Goal: Task Accomplishment & Management: Complete application form

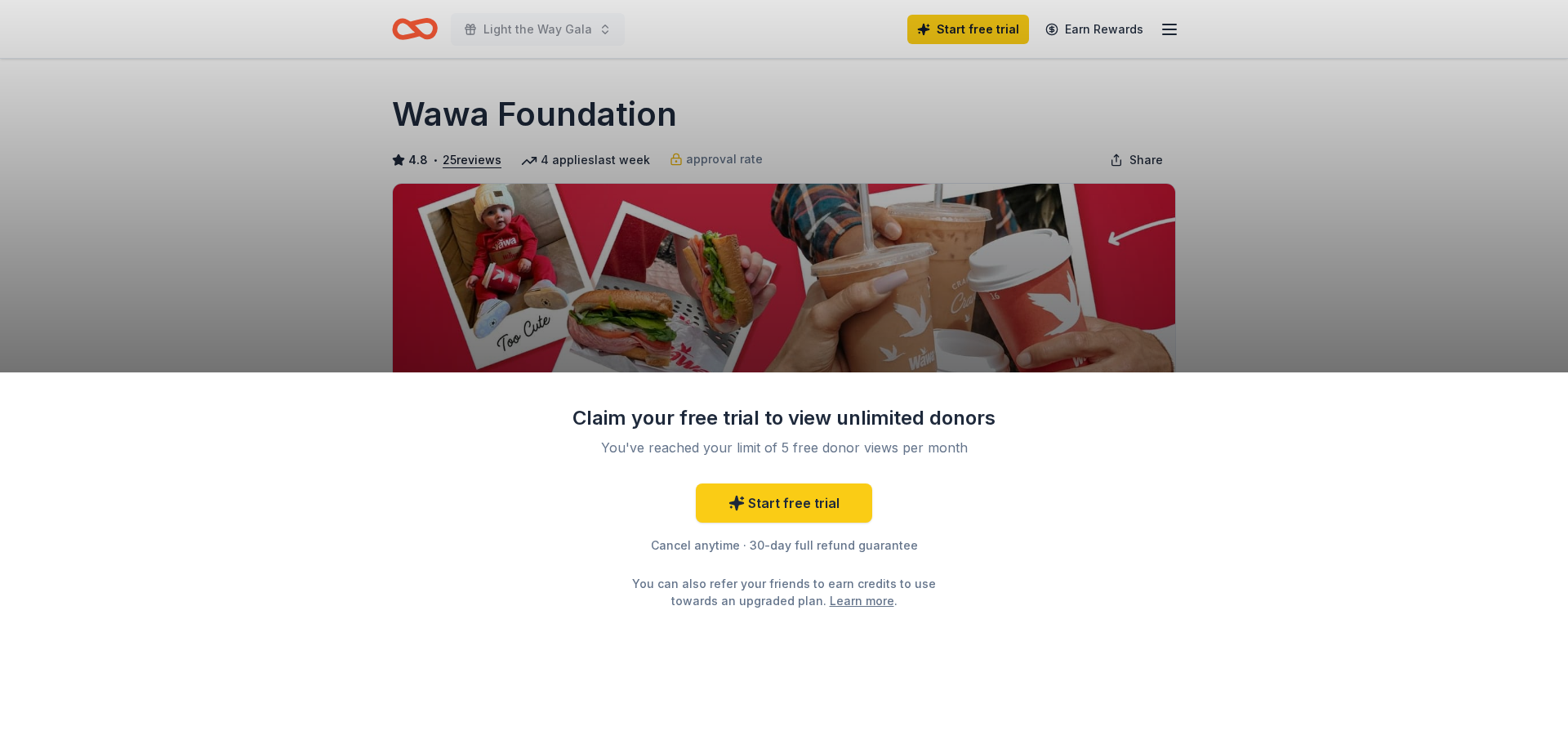
click at [1072, 379] on div "Claim your free trial to view unlimited donors You've reached your limit of 5 f…" at bounding box center [784, 559] width 1568 height 372
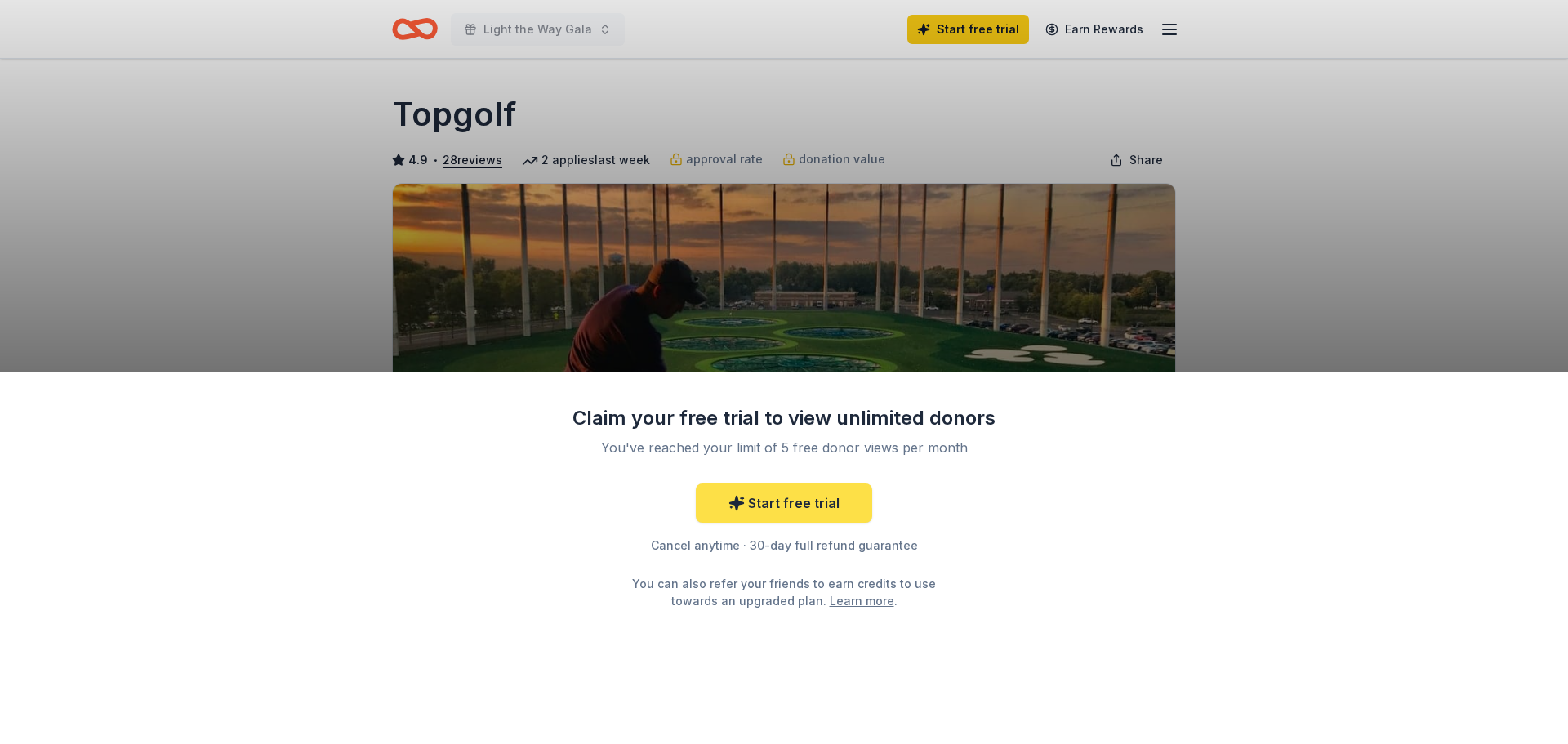
click at [828, 511] on link "Start free trial" at bounding box center [784, 503] width 177 height 40
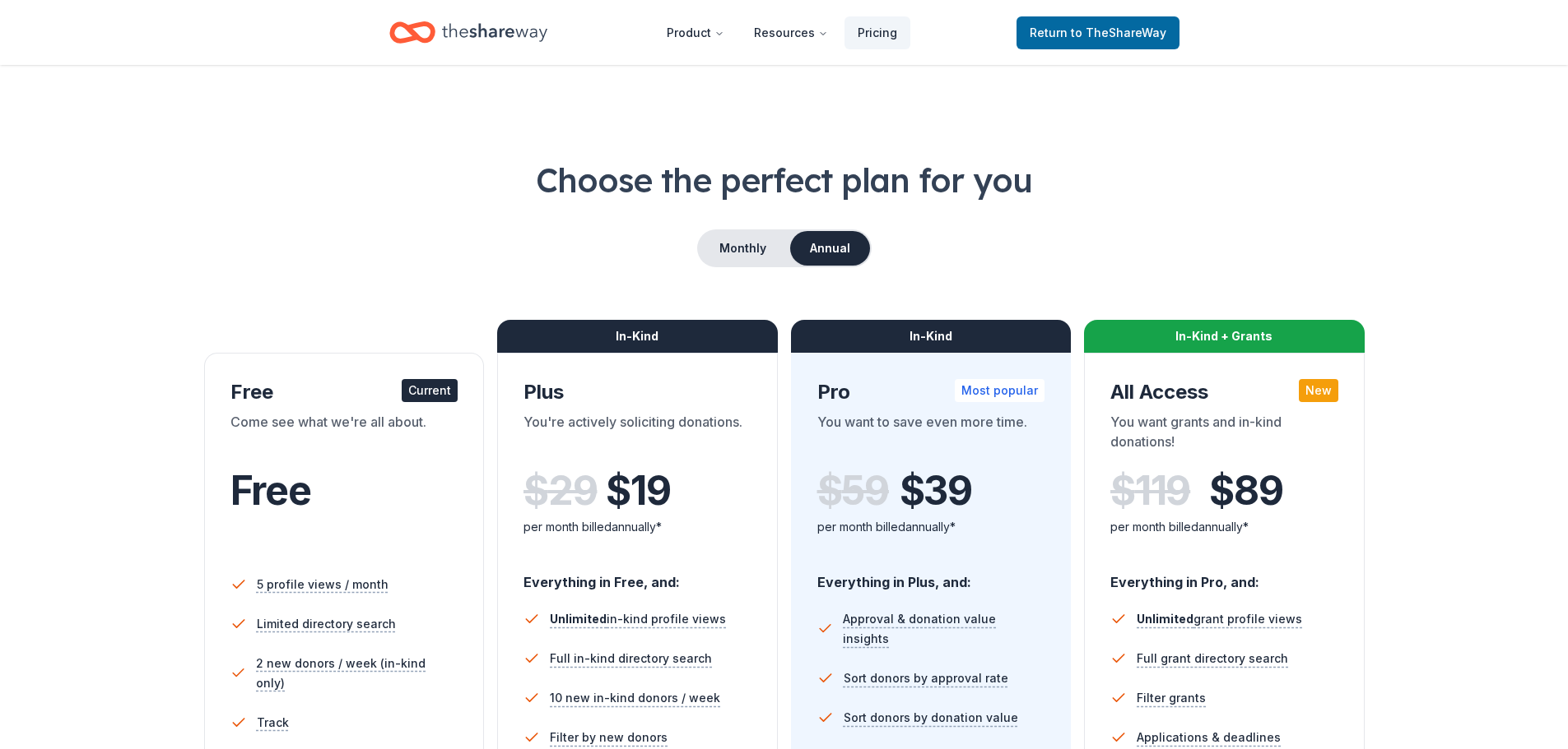
click at [413, 401] on div "Current" at bounding box center [430, 391] width 56 height 23
click at [1077, 31] on span "to TheShareWay" at bounding box center [1118, 32] width 95 height 14
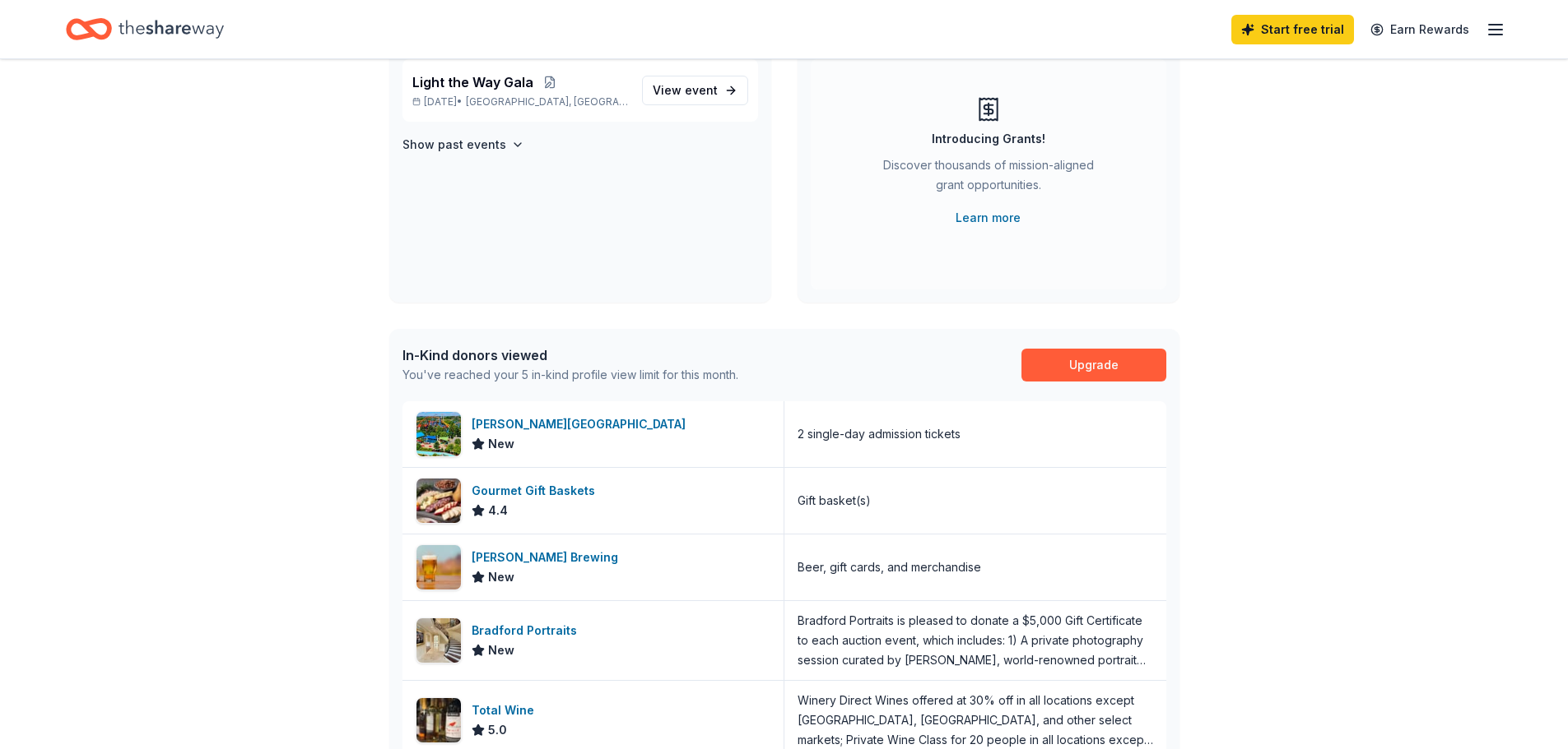
scroll to position [247, 0]
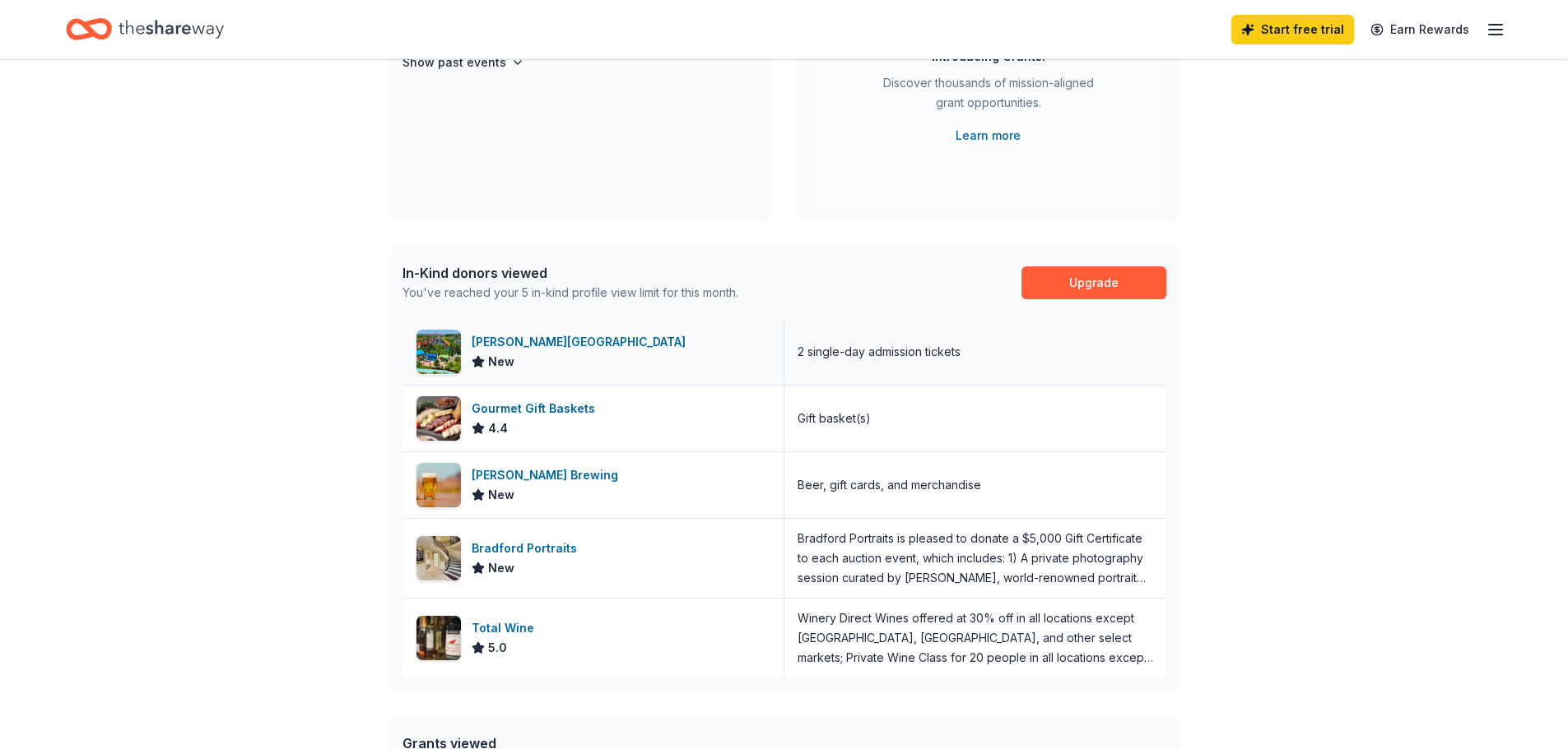
click at [549, 338] on div "[PERSON_NAME][GEOGRAPHIC_DATA]" at bounding box center [581, 342] width 221 height 19
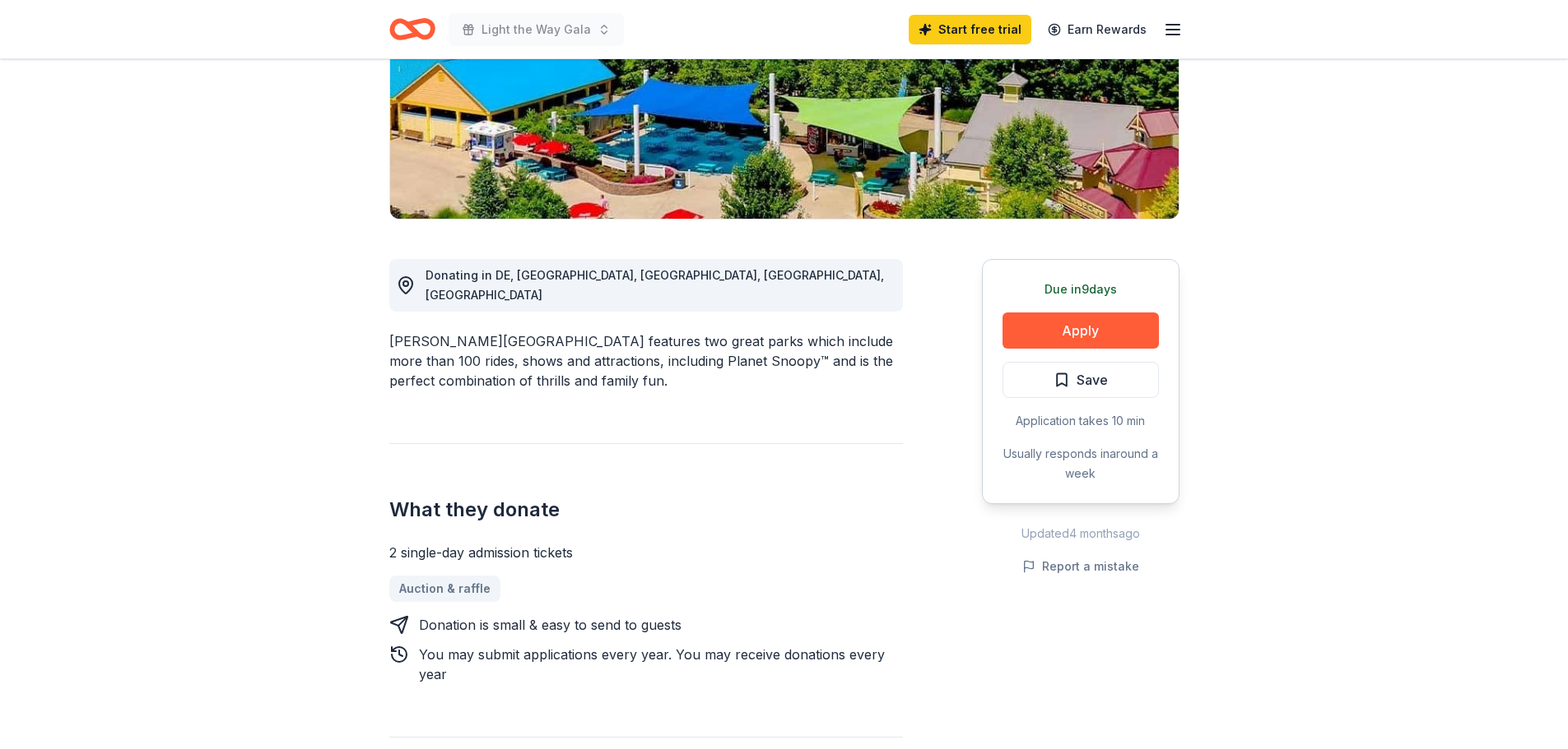
scroll to position [329, 0]
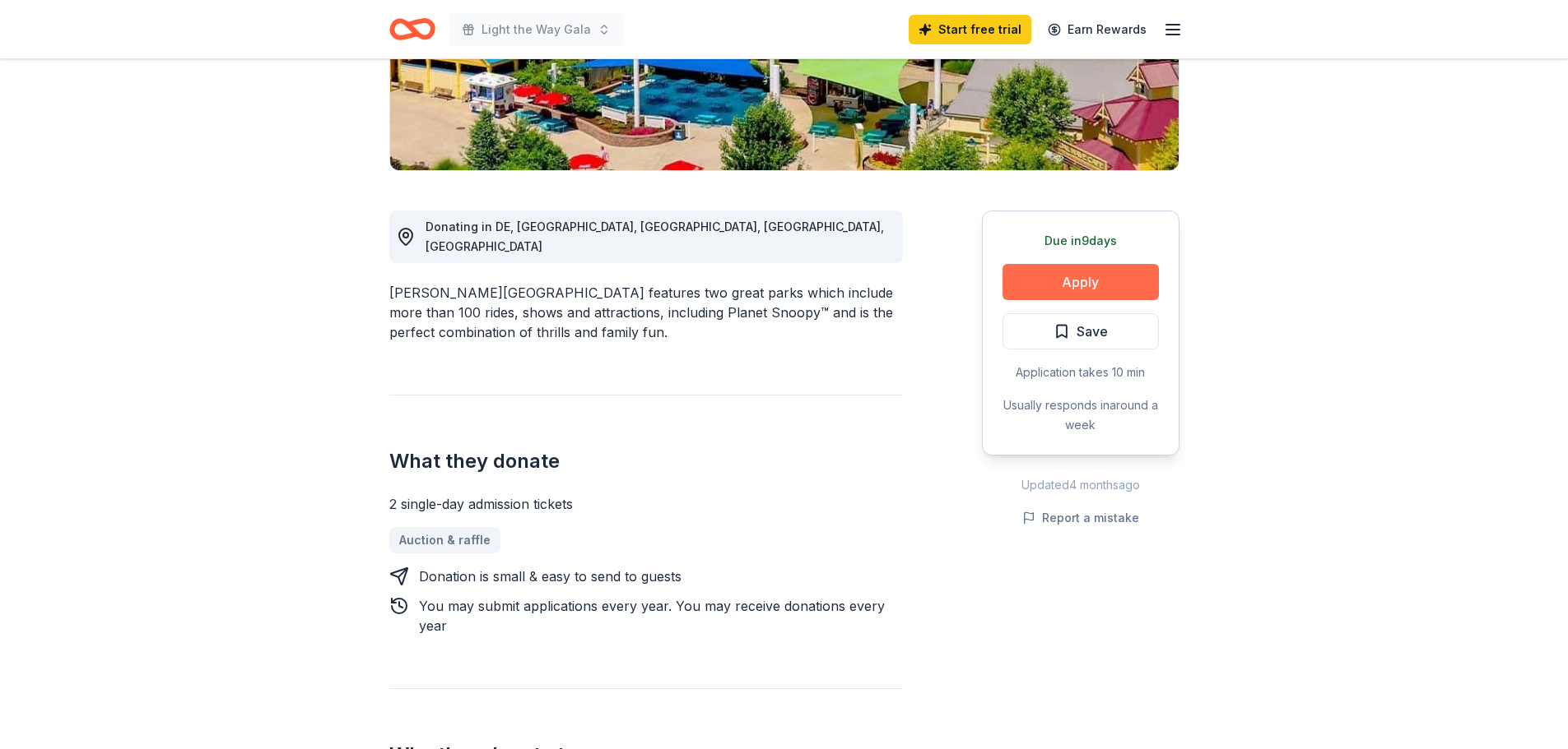
click at [1090, 286] on button "Apply" at bounding box center [1080, 282] width 157 height 36
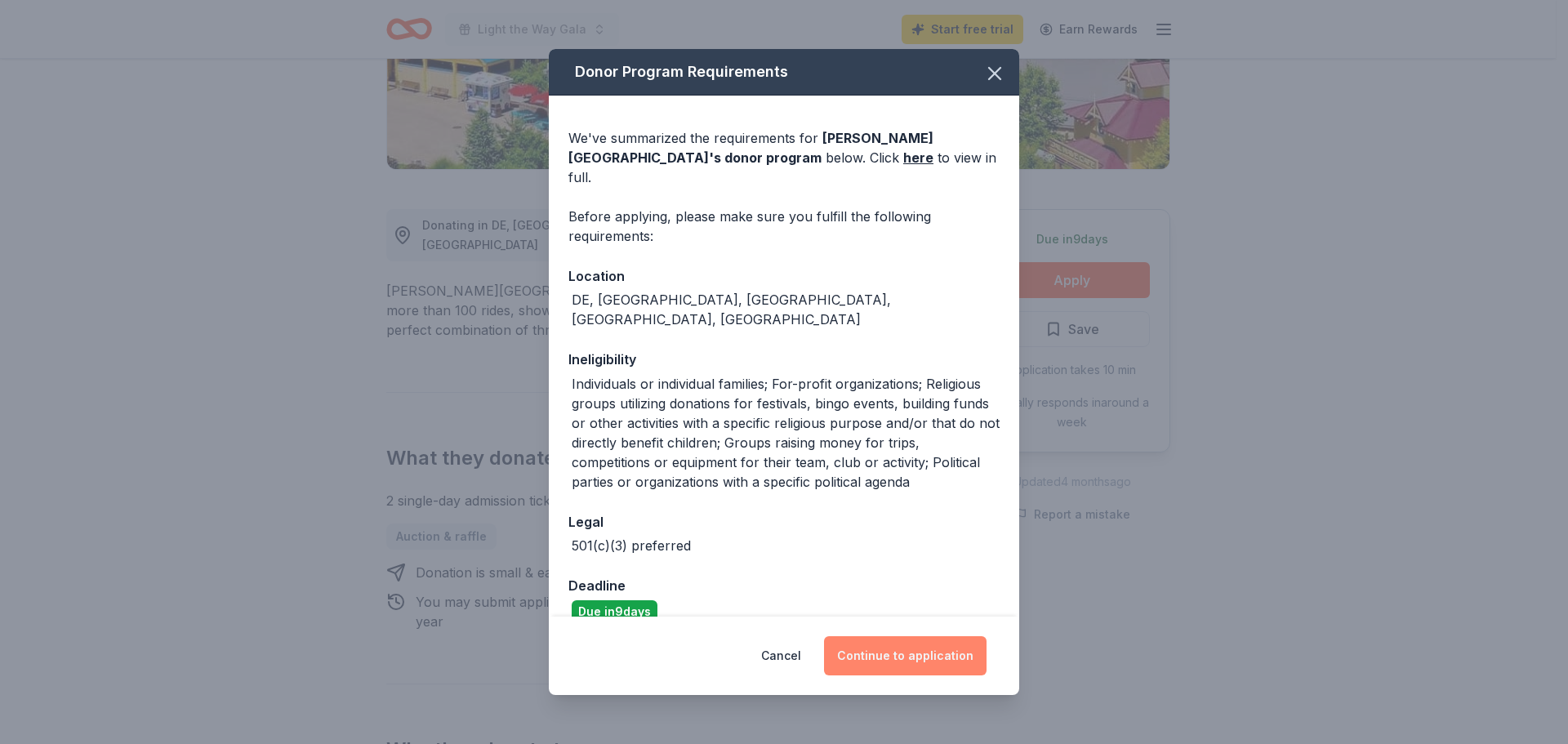
click at [925, 654] on button "Continue to application" at bounding box center [905, 655] width 162 height 40
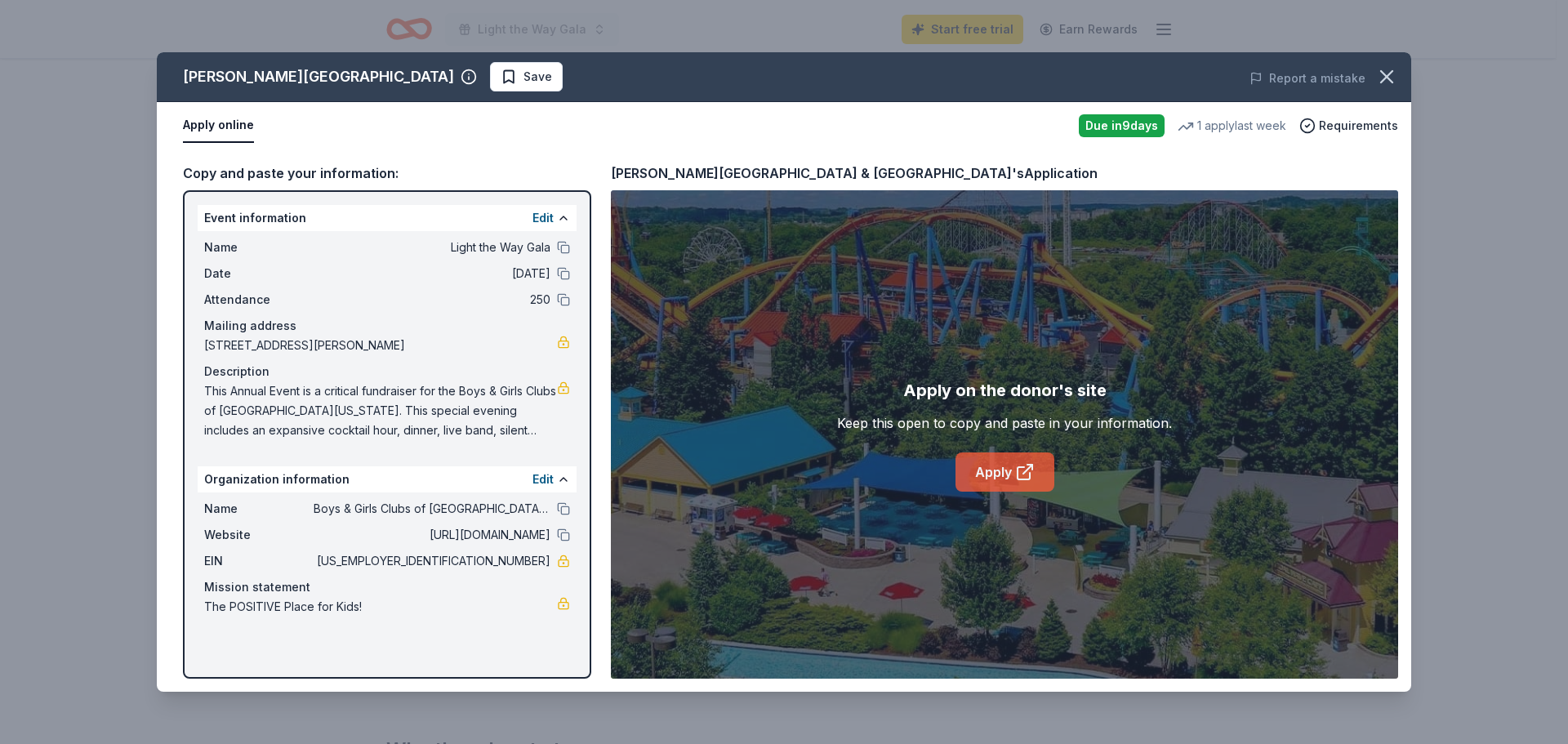
click at [1012, 465] on link "Apply" at bounding box center [1004, 472] width 98 height 40
click at [1389, 76] on icon "button" at bounding box center [1388, 77] width 23 height 23
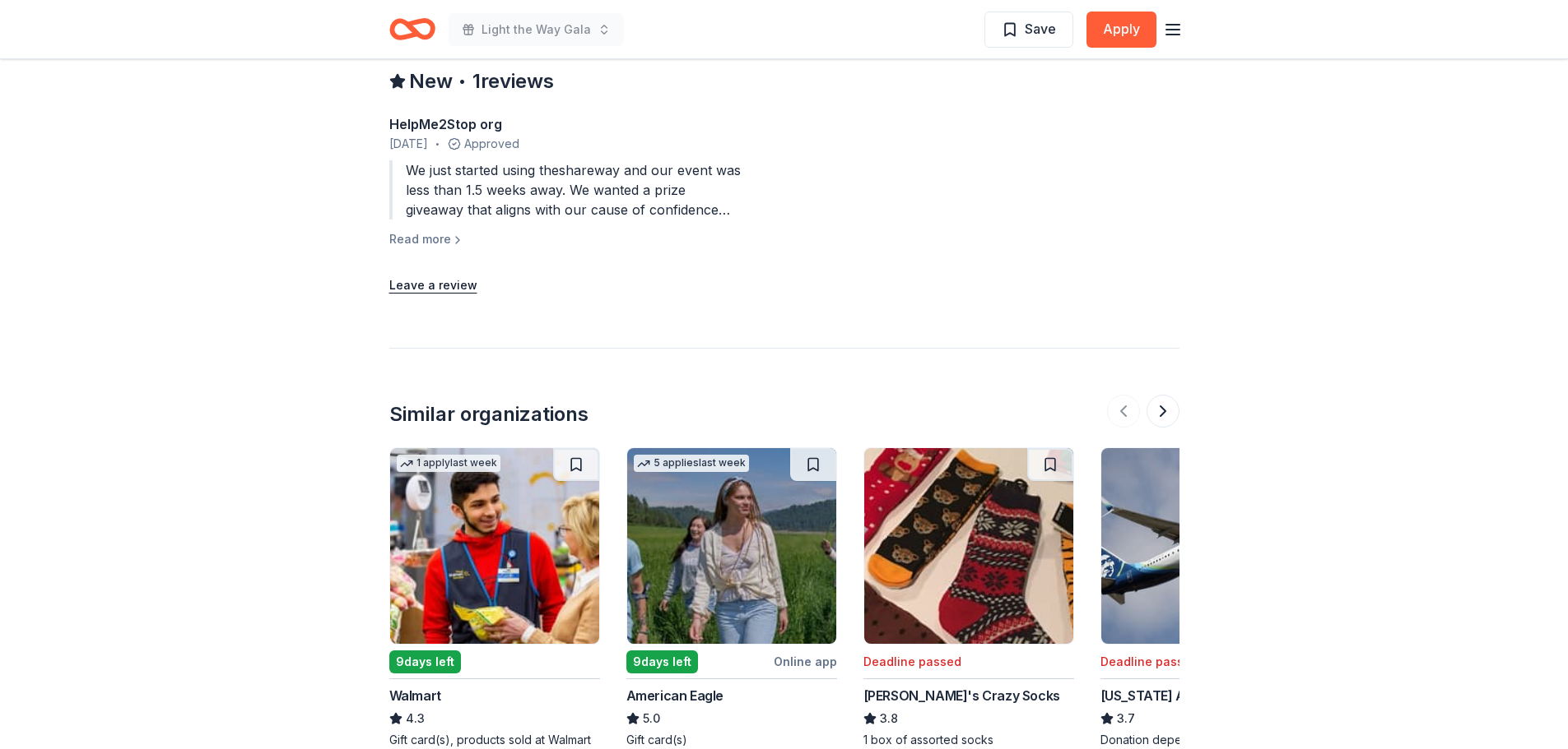
scroll to position [2015, 0]
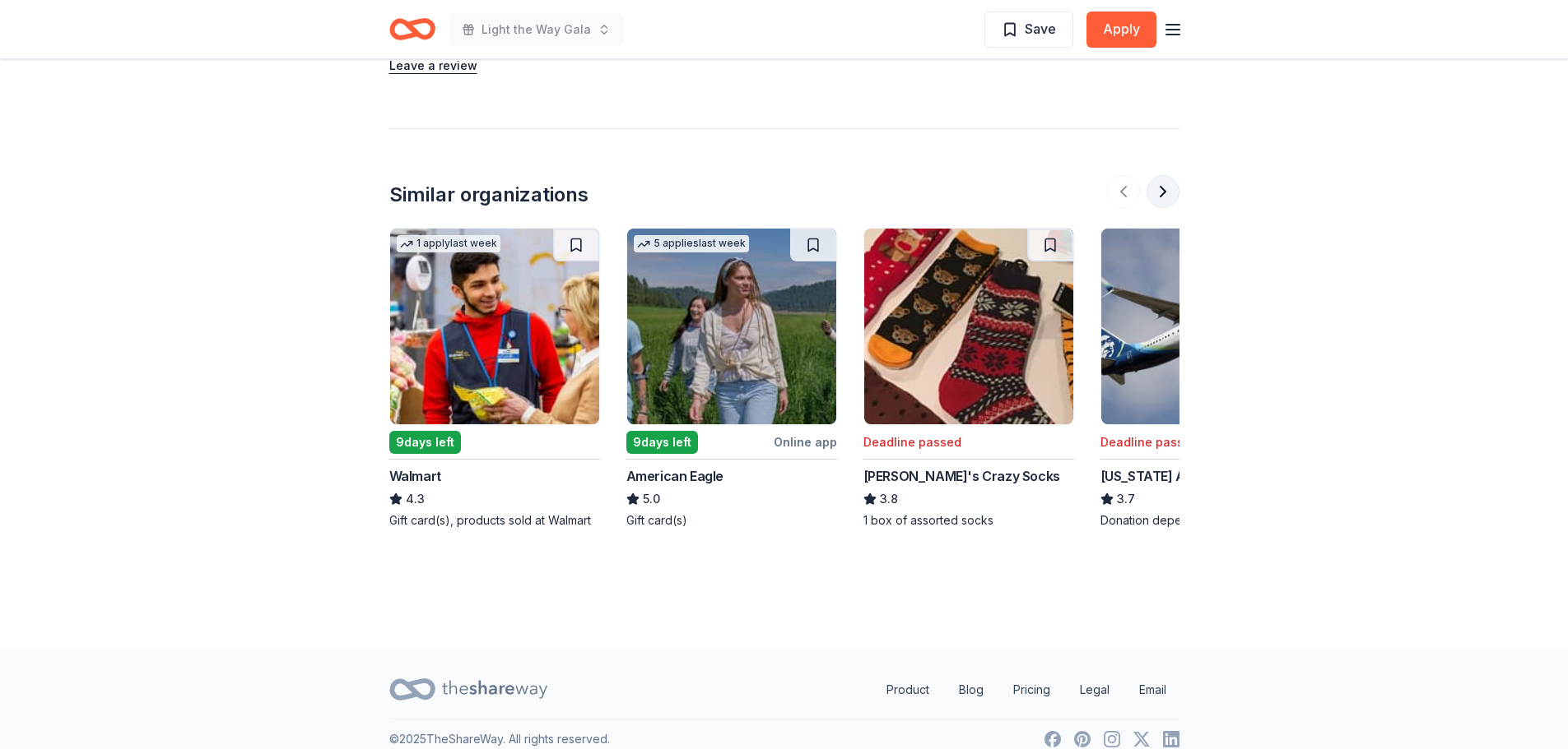
click at [1161, 175] on button at bounding box center [1163, 191] width 33 height 33
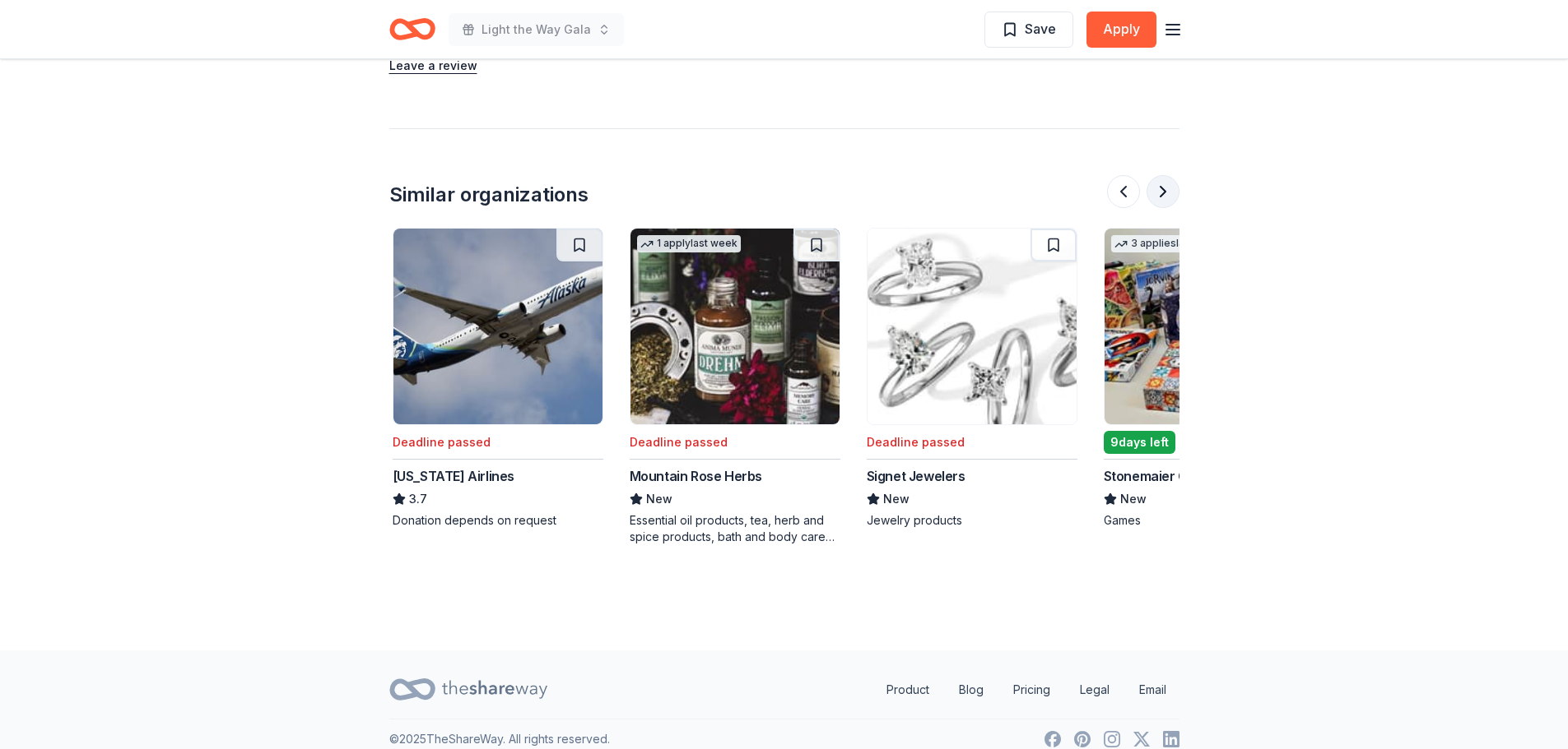
scroll to position [0, 711]
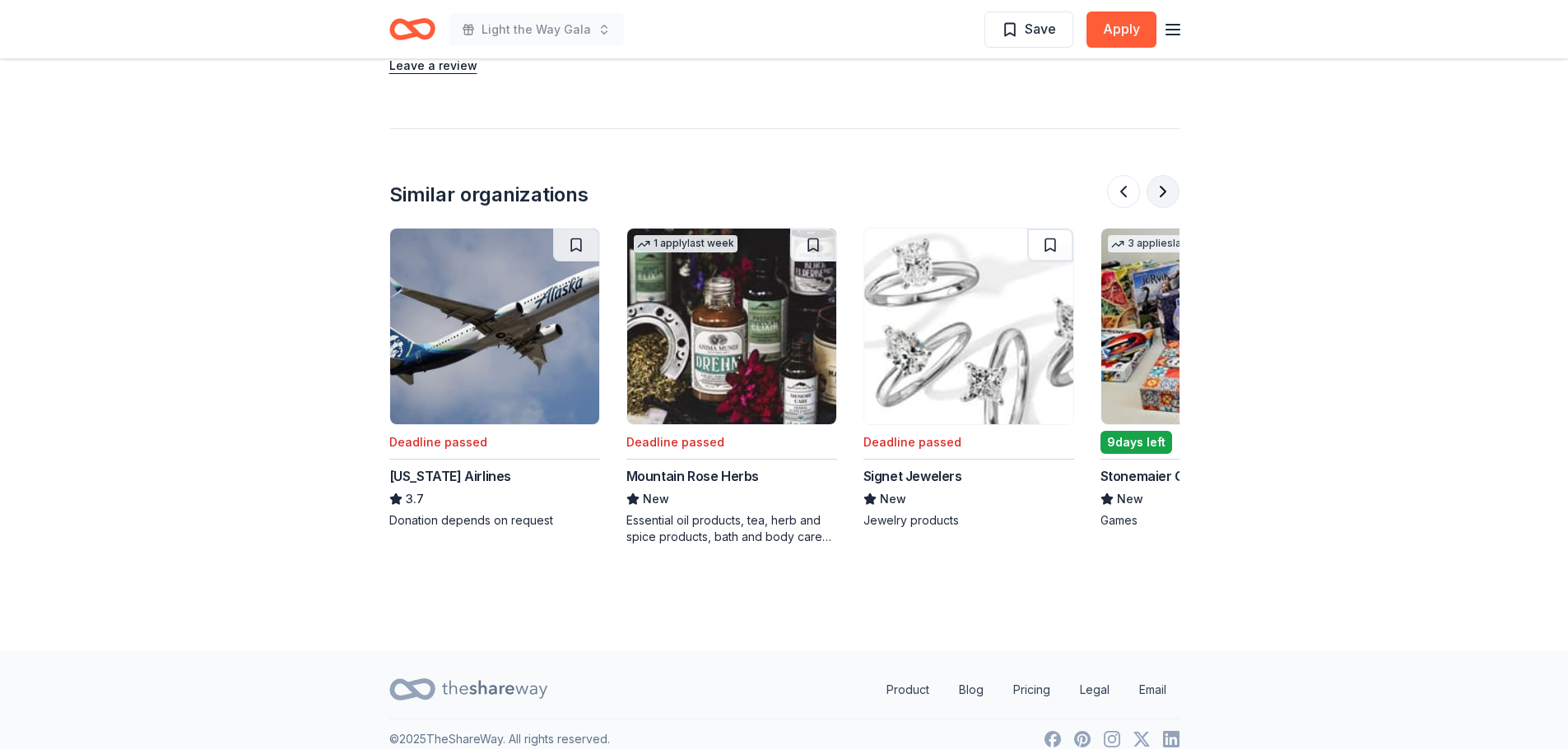
click at [1161, 175] on button at bounding box center [1163, 191] width 33 height 33
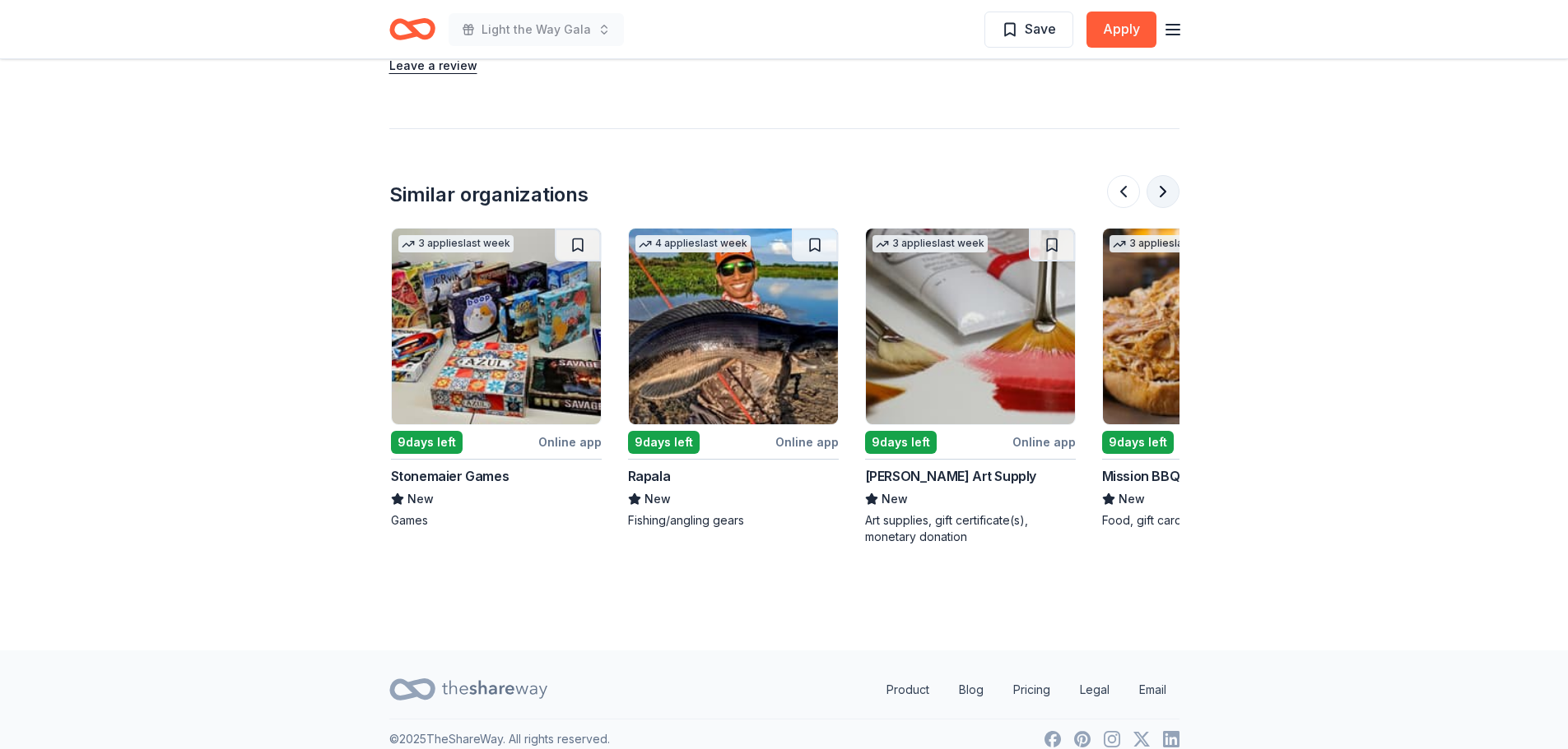
scroll to position [0, 1422]
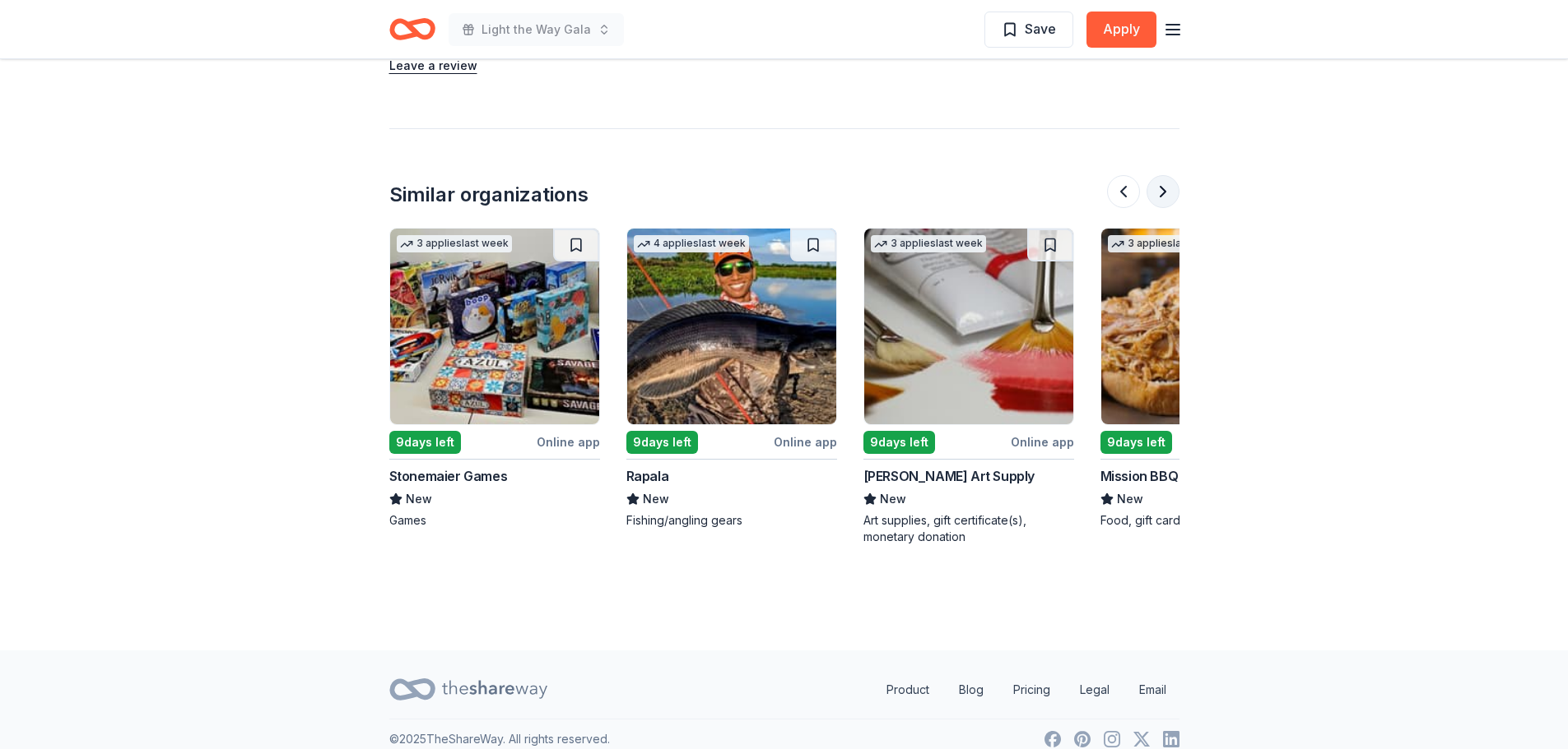
click at [1162, 175] on button at bounding box center [1163, 191] width 33 height 33
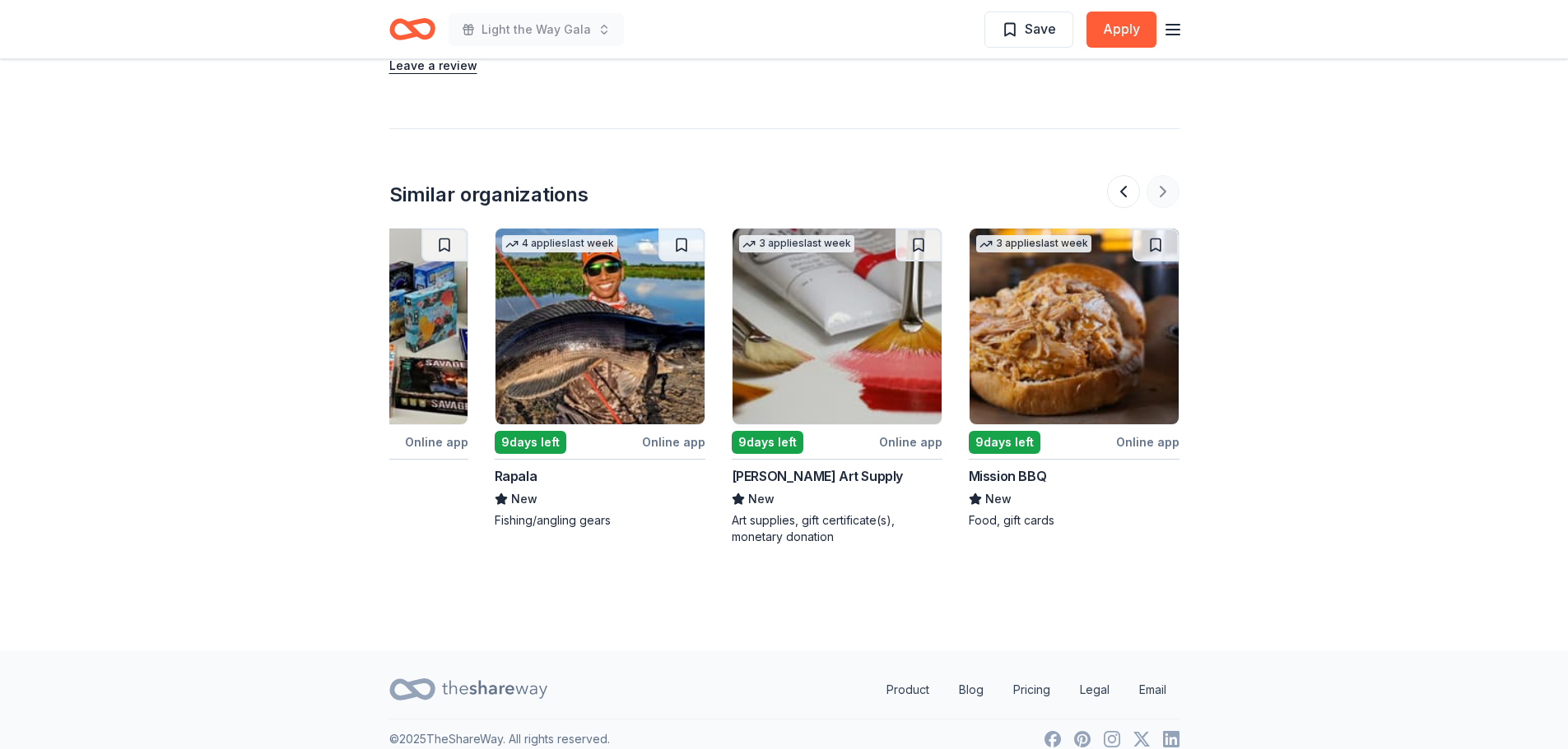
click at [1162, 175] on div at bounding box center [1143, 191] width 72 height 33
click at [1123, 175] on button at bounding box center [1124, 191] width 33 height 33
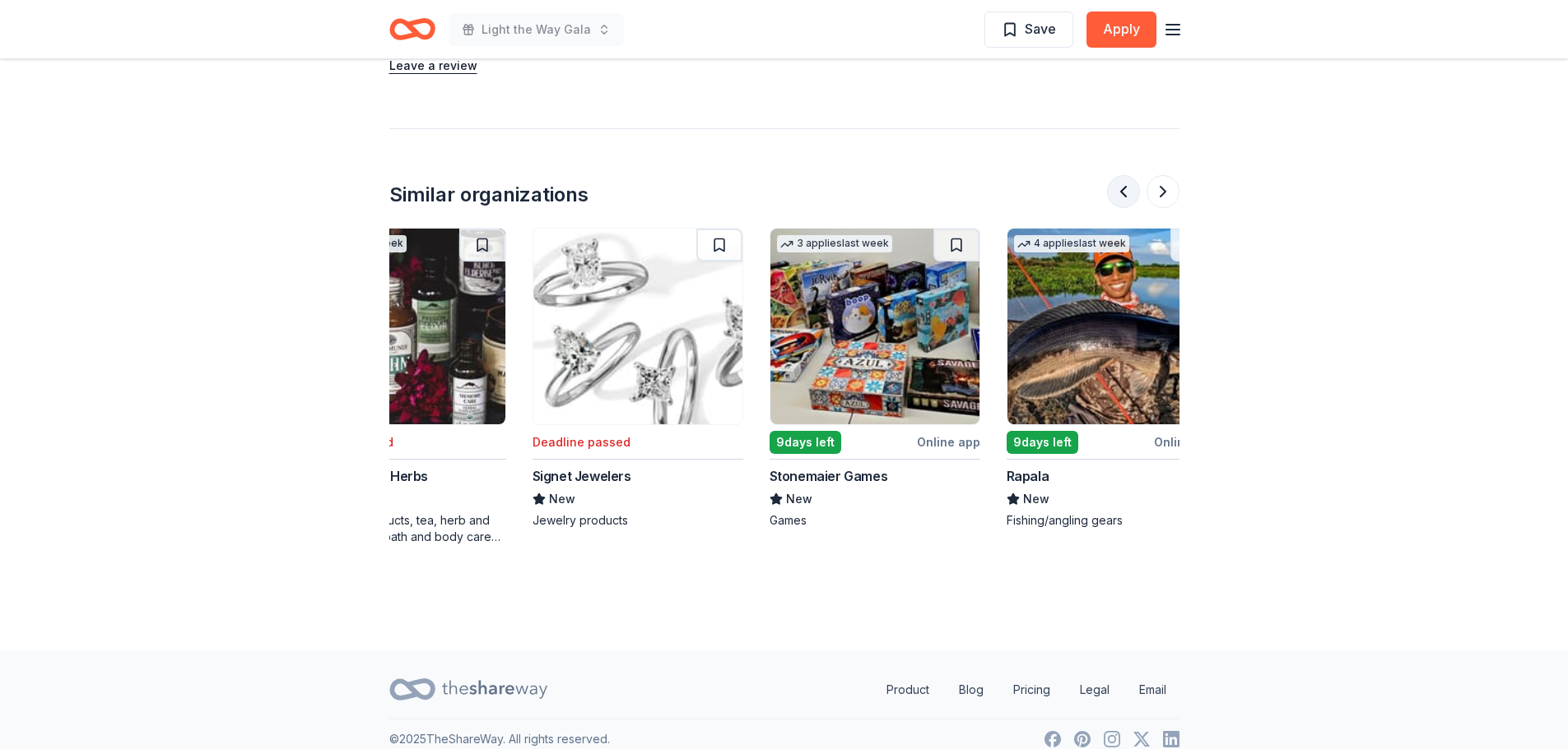
scroll to position [0, 948]
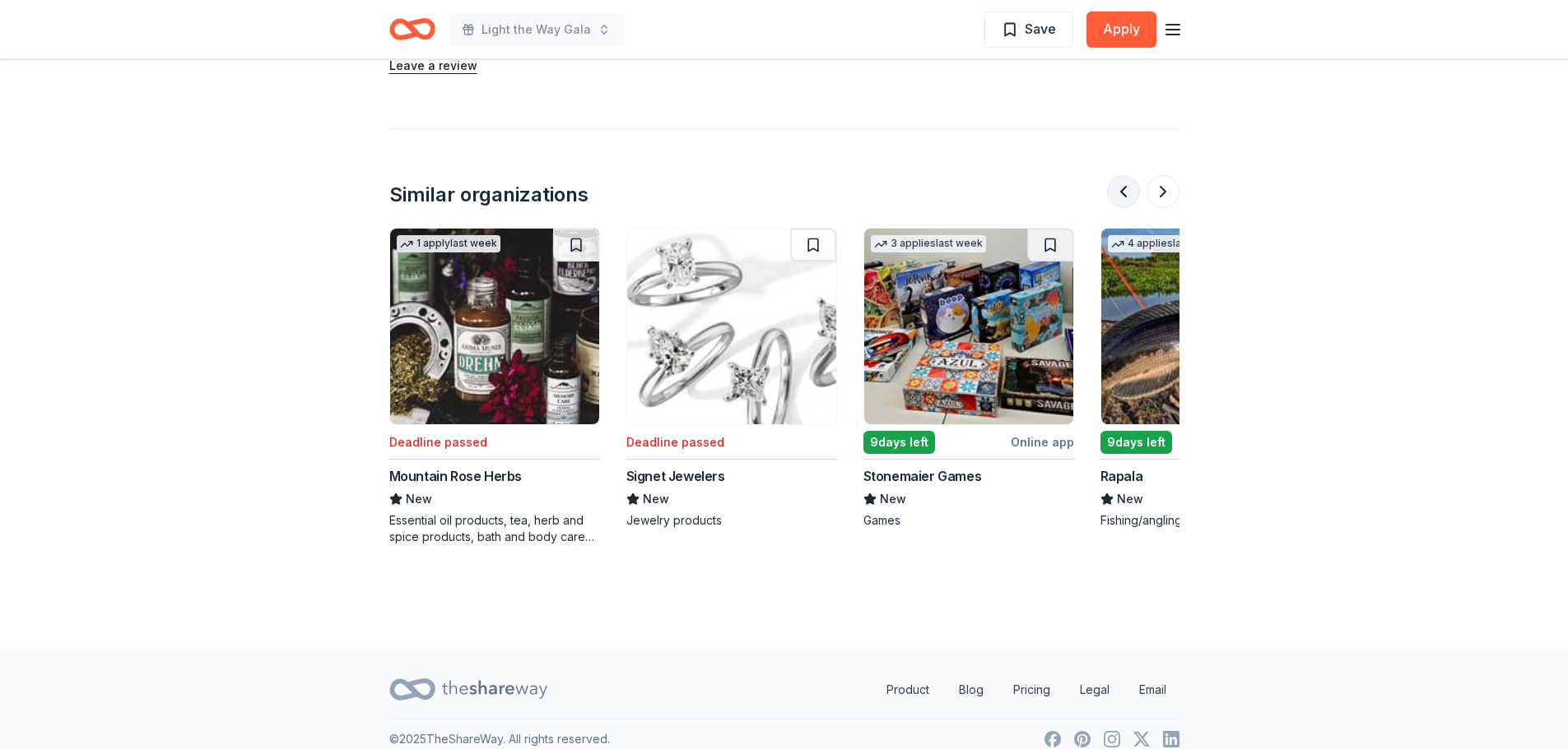
click at [1123, 175] on button at bounding box center [1124, 191] width 33 height 33
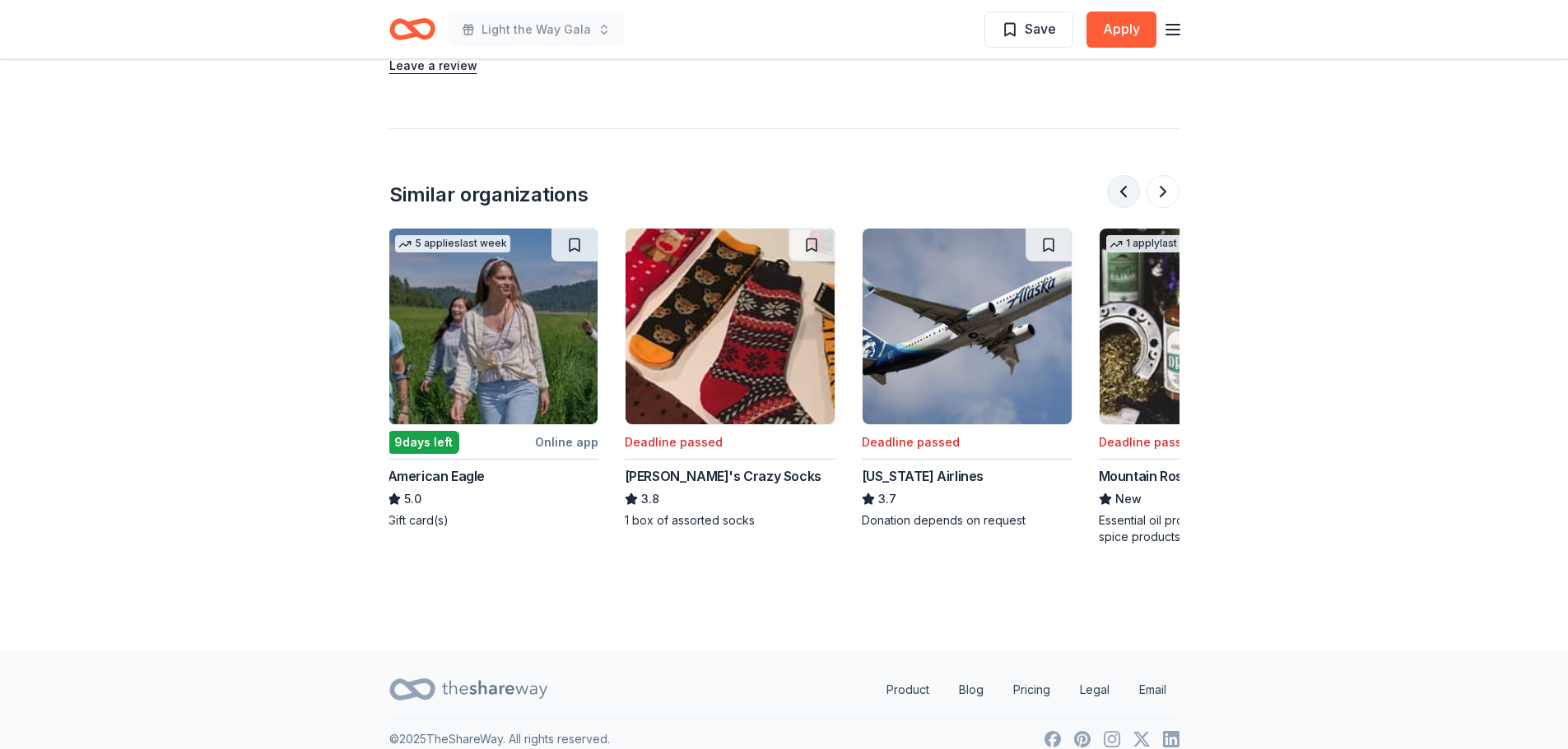
scroll to position [0, 237]
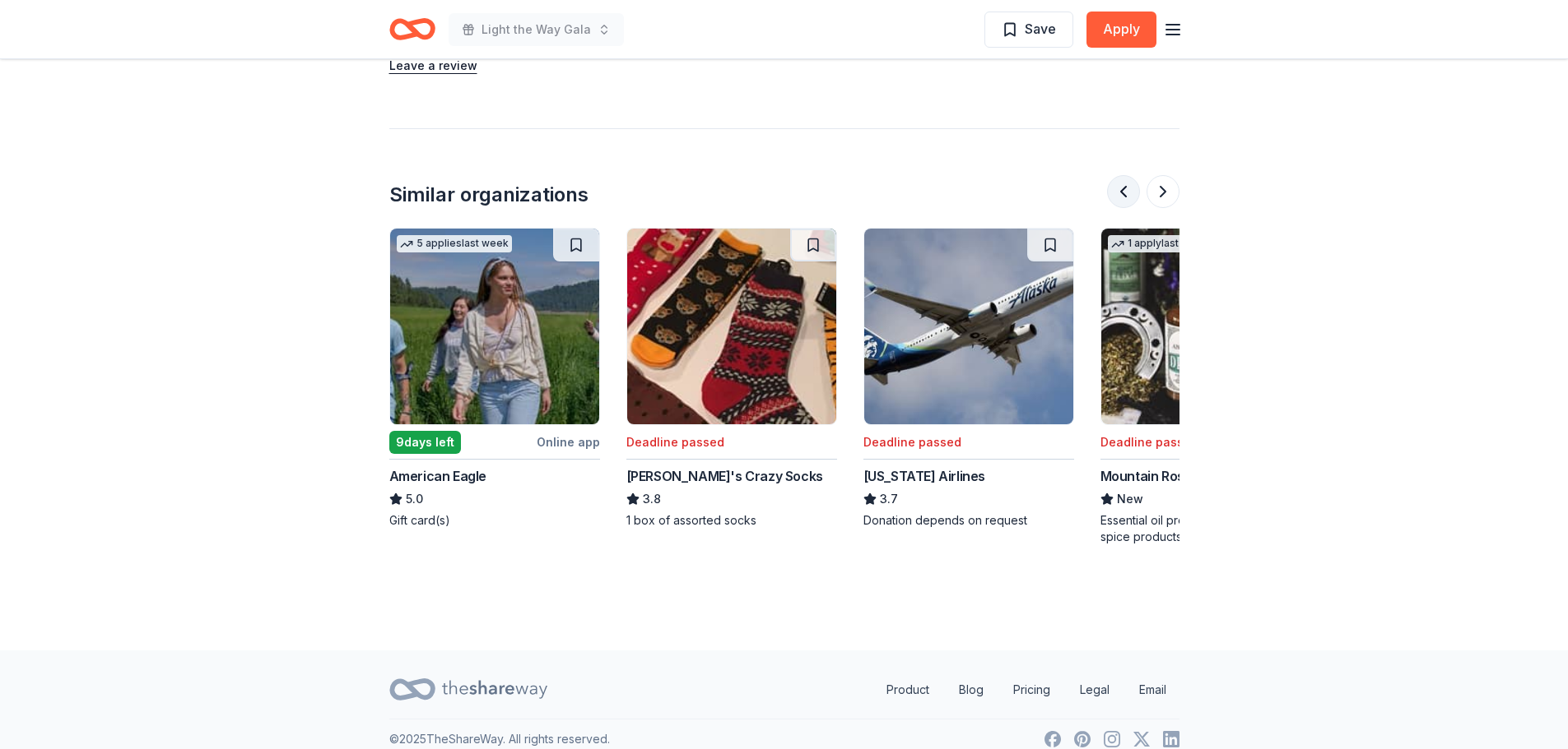
click at [1119, 176] on button at bounding box center [1124, 191] width 33 height 33
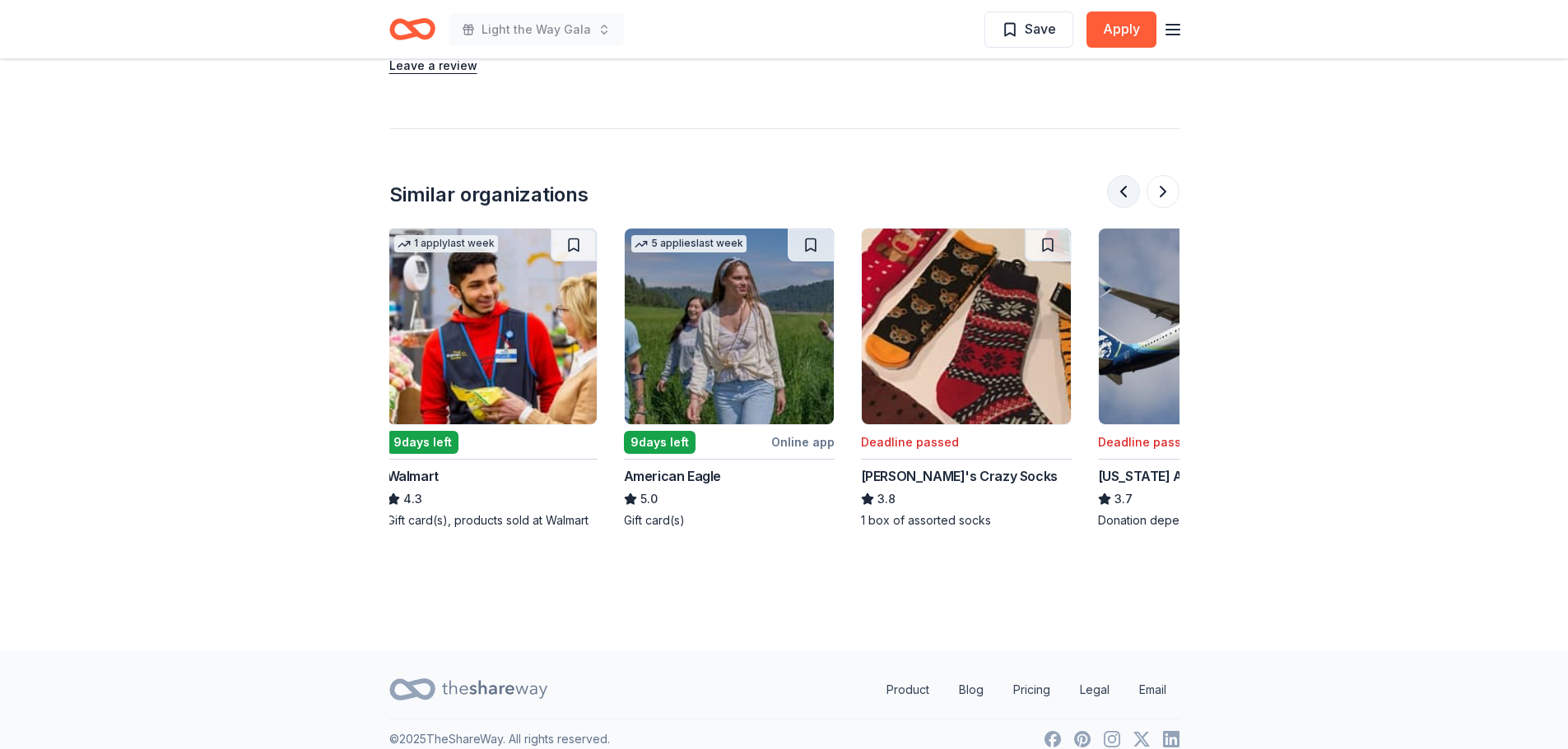
scroll to position [0, 0]
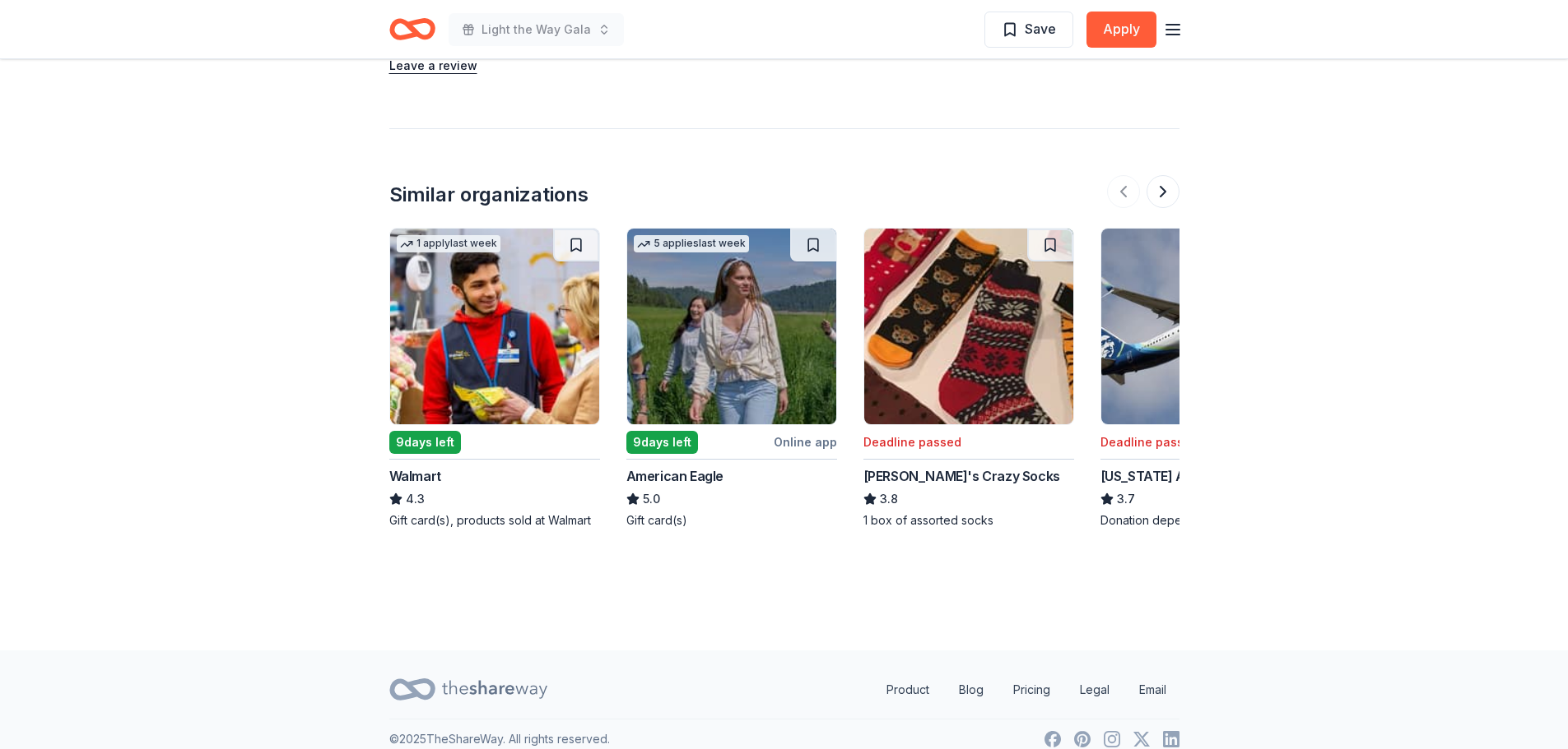
click at [737, 393] on img at bounding box center [731, 325] width 209 height 195
click at [497, 353] on img at bounding box center [494, 325] width 209 height 195
click at [1171, 178] on button at bounding box center [1163, 191] width 33 height 33
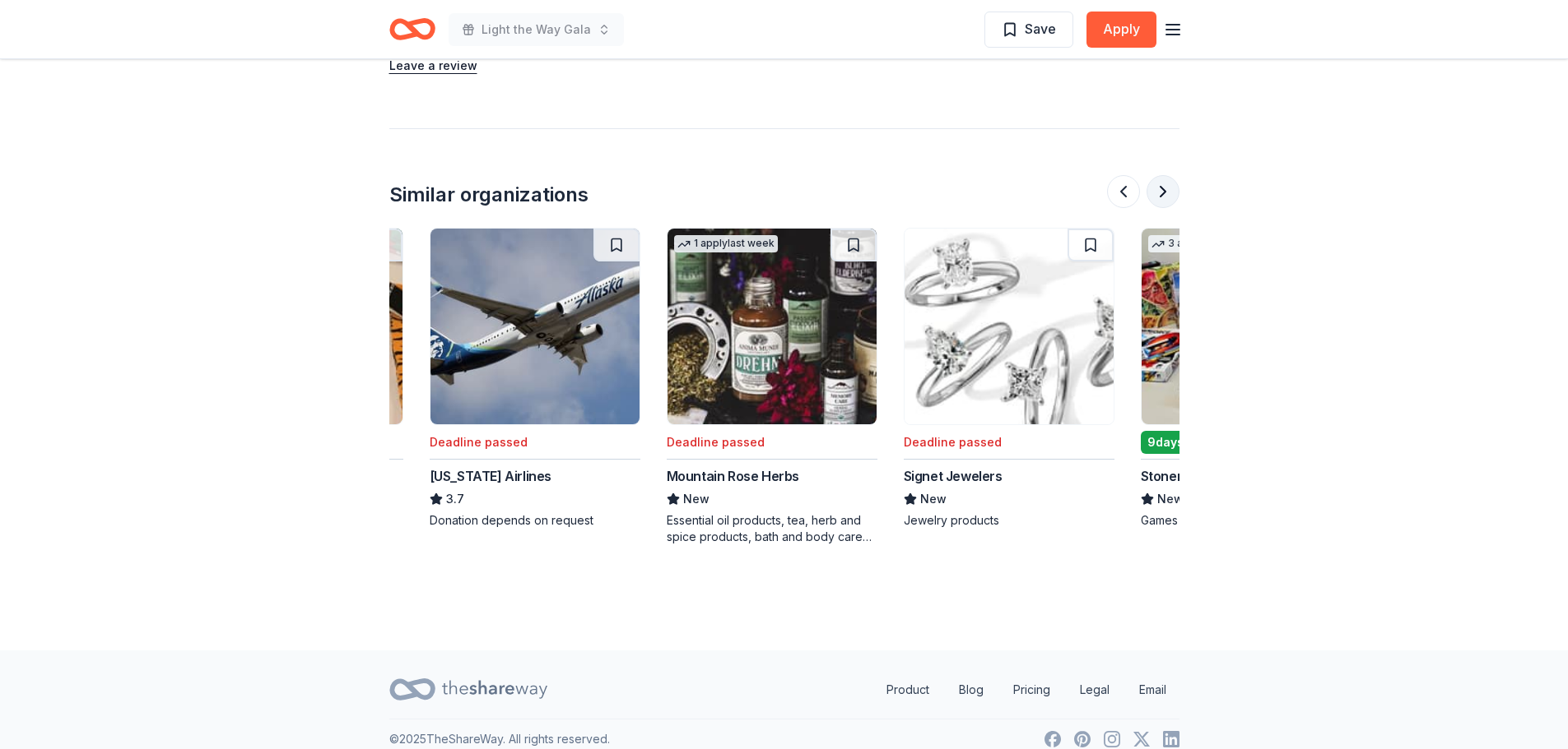
scroll to position [0, 711]
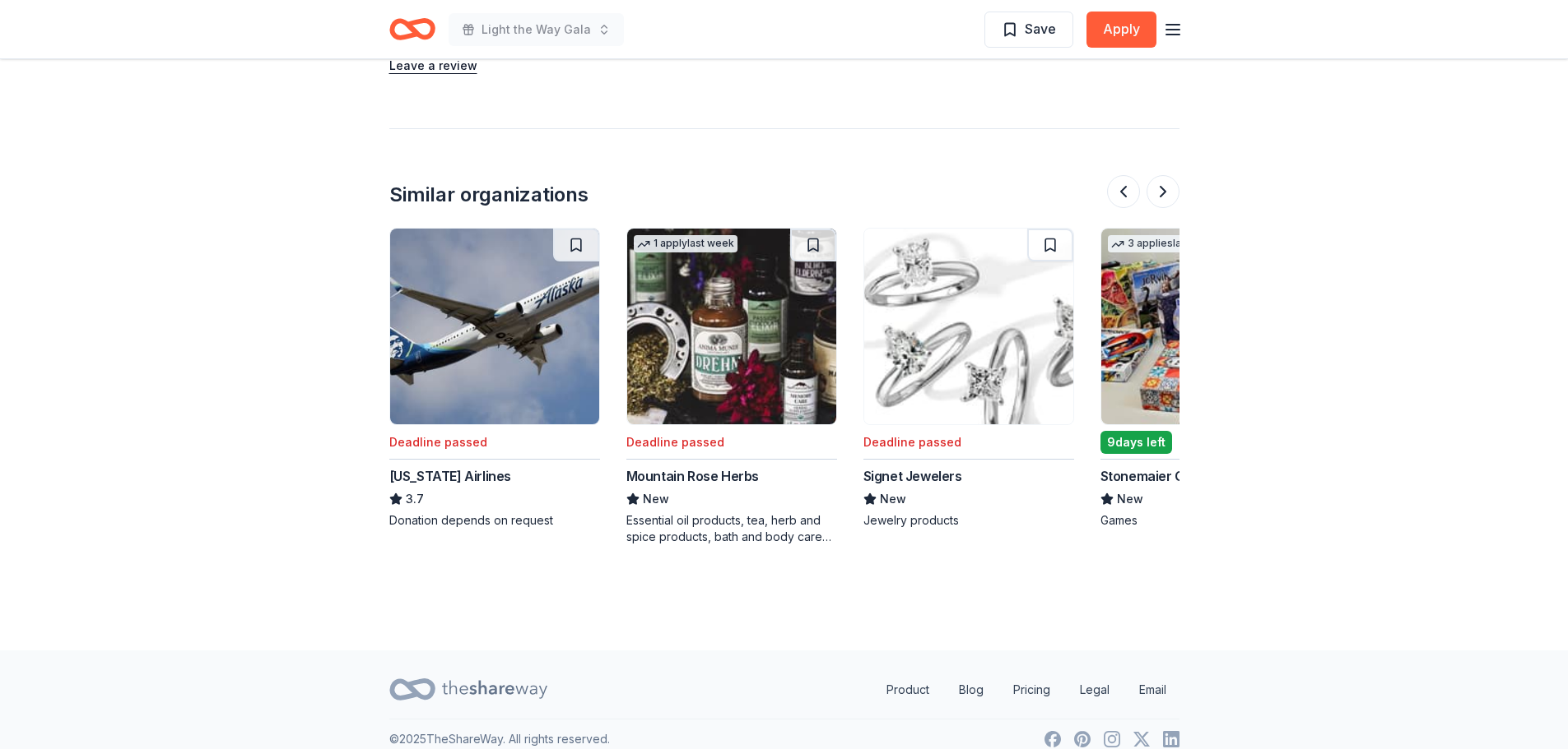
click at [1151, 405] on div "3 applies last week 9 days left Online app Stonemaier Games New Games" at bounding box center [1205, 378] width 211 height 301
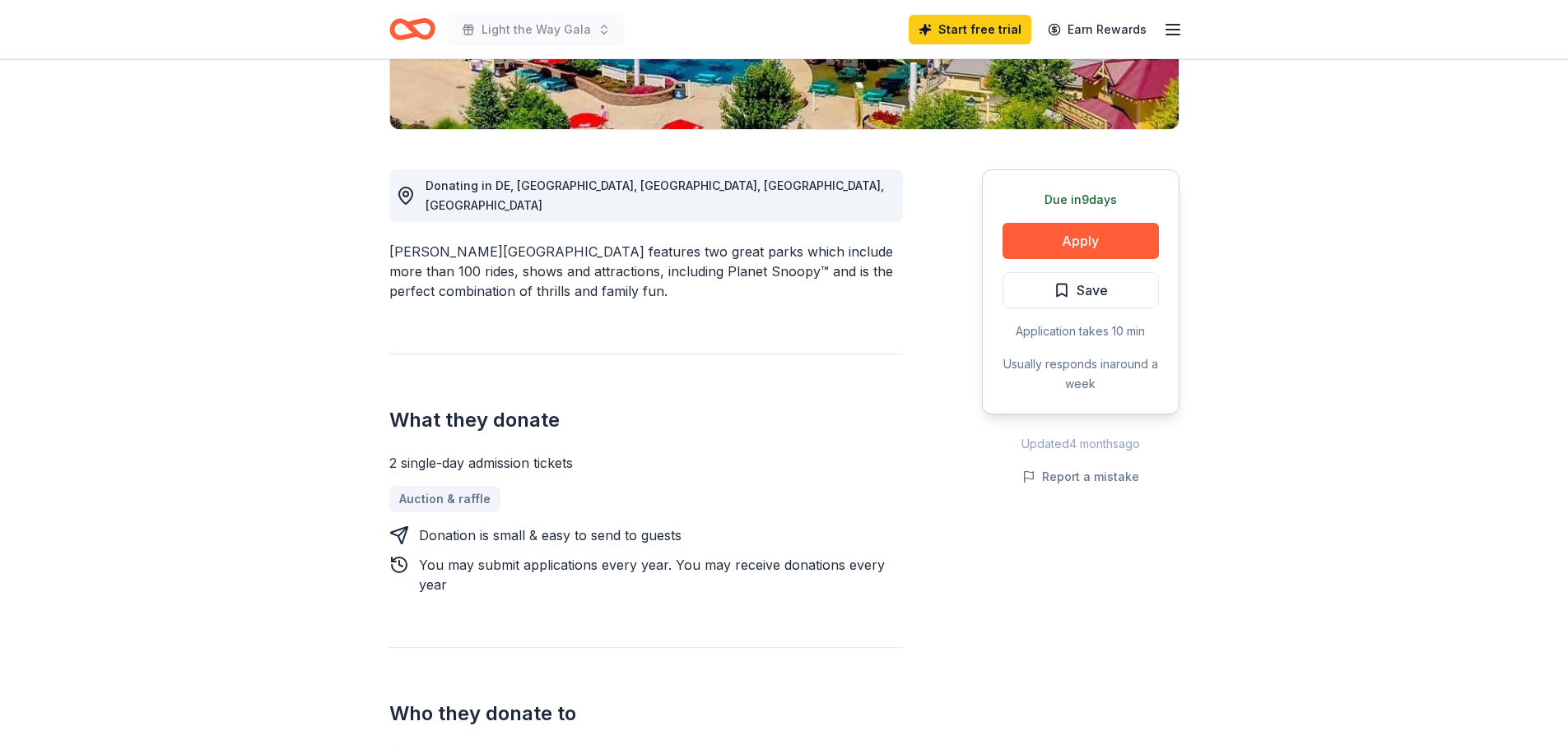
scroll to position [0, 0]
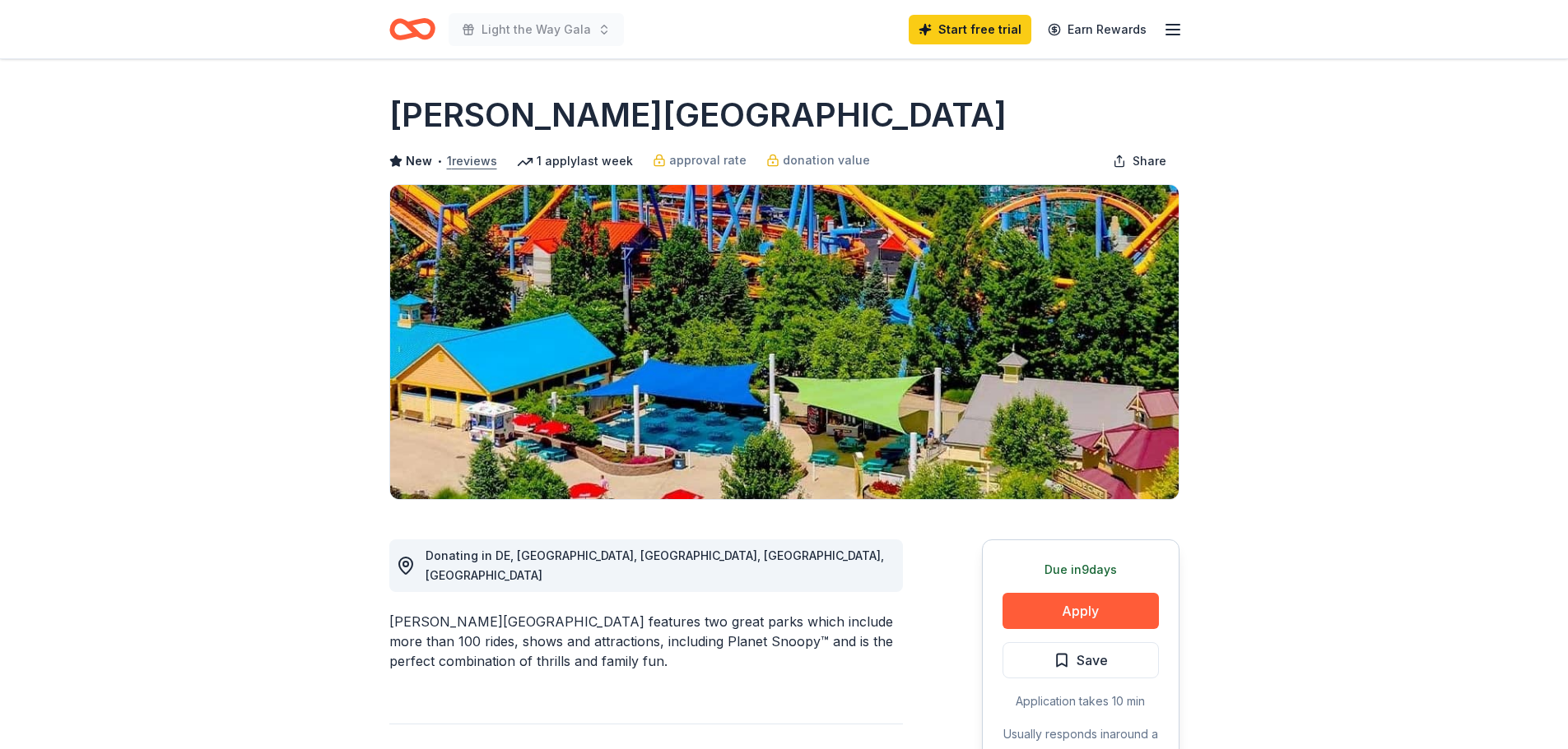
click at [470, 162] on button "1 reviews" at bounding box center [472, 161] width 51 height 19
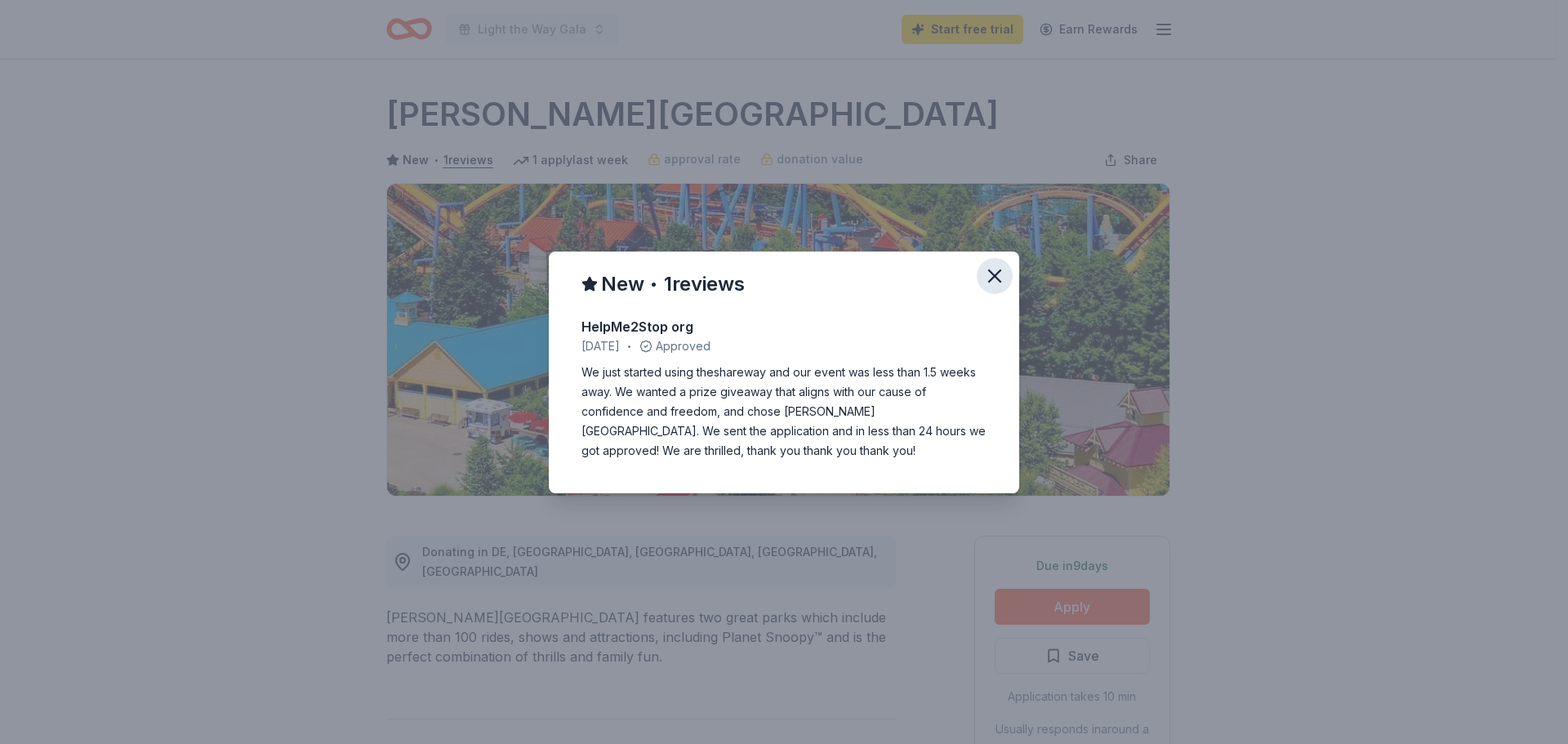
click at [1003, 262] on button "button" at bounding box center [994, 275] width 36 height 36
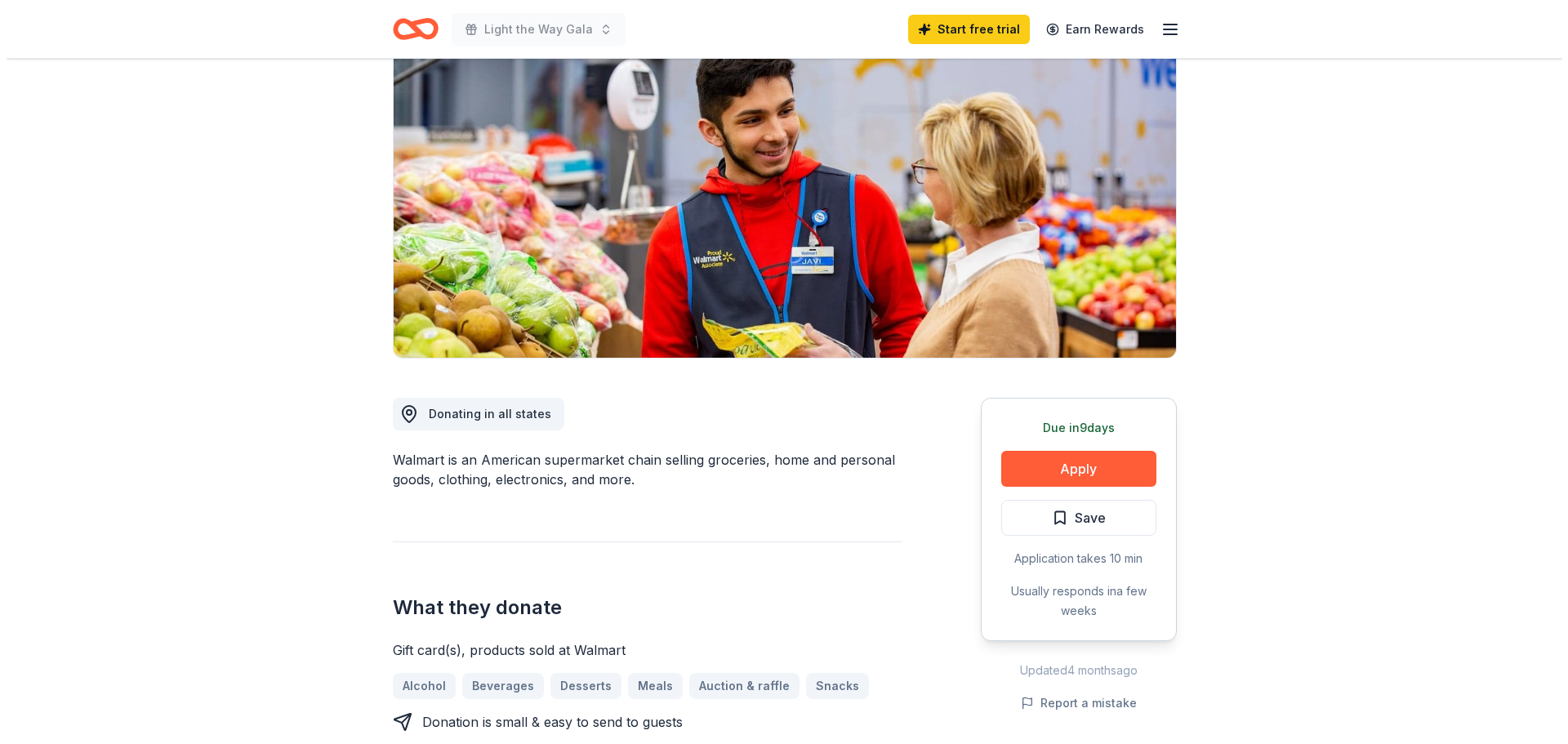
scroll to position [490, 0]
